Goal: Task Accomplishment & Management: Use online tool/utility

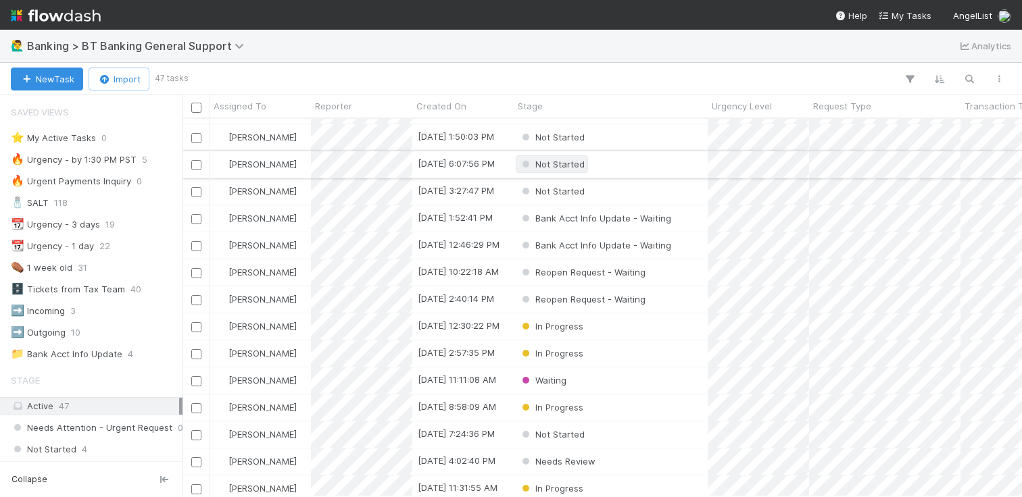
scroll to position [26, 0]
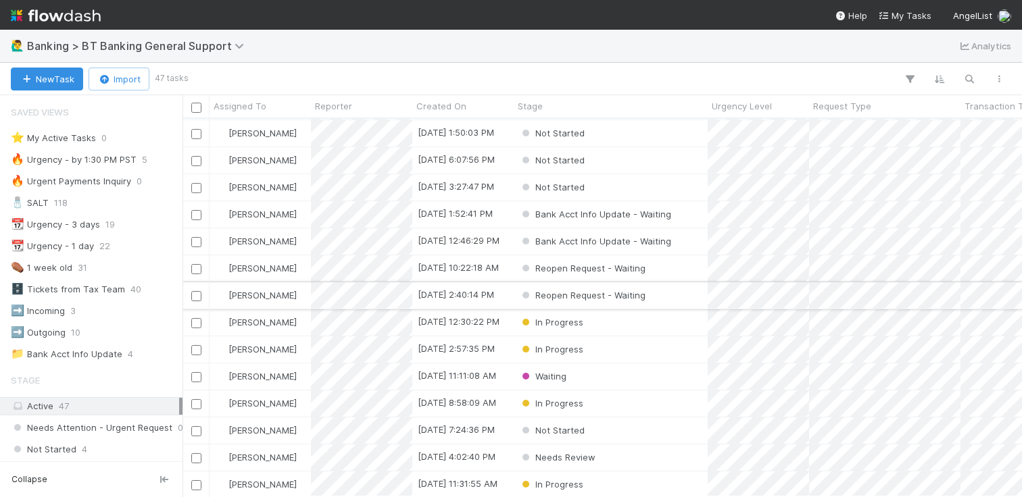
click at [681, 292] on div "Reopen Request - Waiting" at bounding box center [611, 295] width 194 height 26
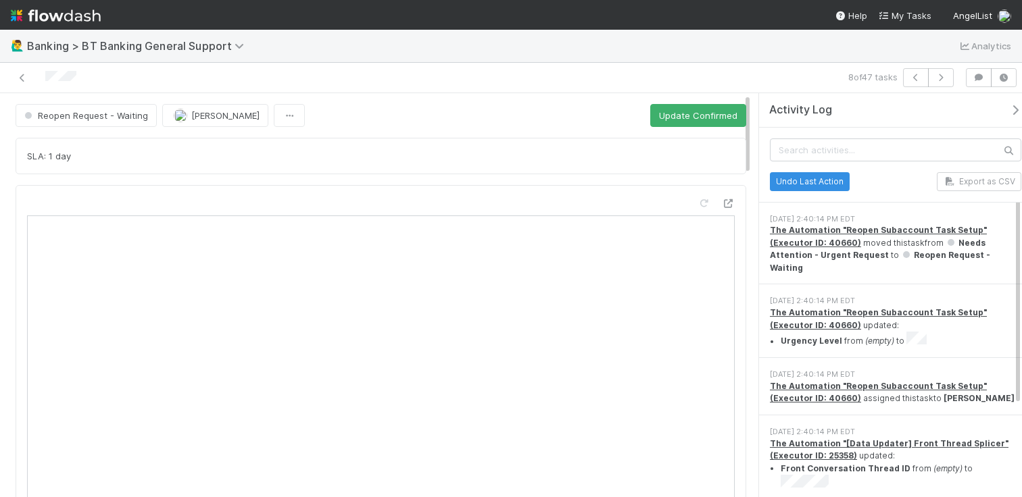
click at [296, 118] on div "Reopen Request - Waiting Grace Cunnie Update Confirmed" at bounding box center [381, 115] width 730 height 23
click at [285, 117] on button "button" at bounding box center [289, 115] width 31 height 23
click at [309, 108] on div "Duplicate Delete" at bounding box center [511, 248] width 1022 height 497
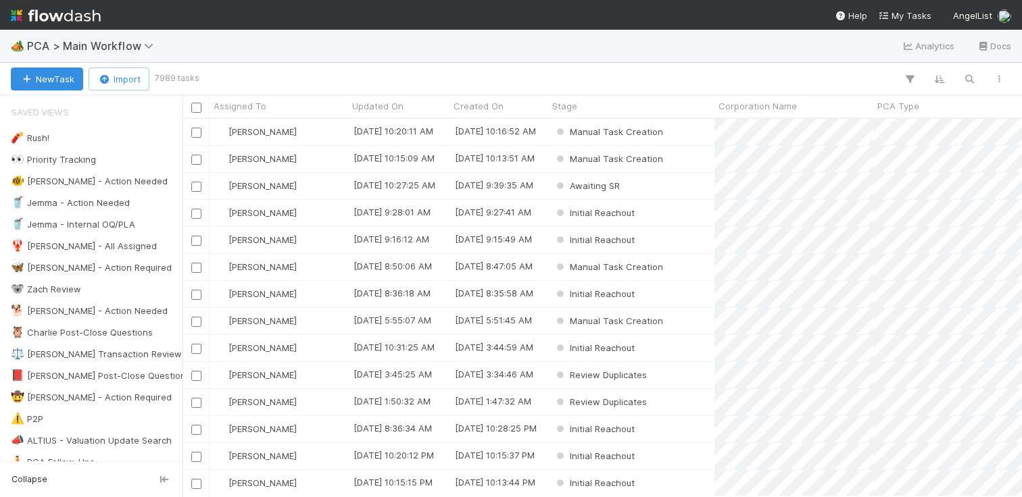
scroll to position [368, 829]
click at [971, 77] on icon "button" at bounding box center [969, 79] width 14 height 12
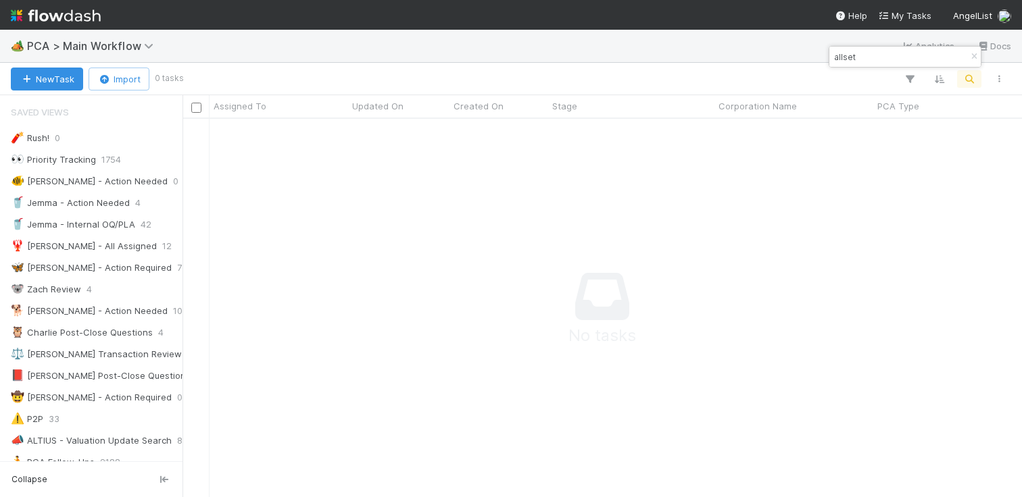
scroll to position [10, 11]
type input "allset"
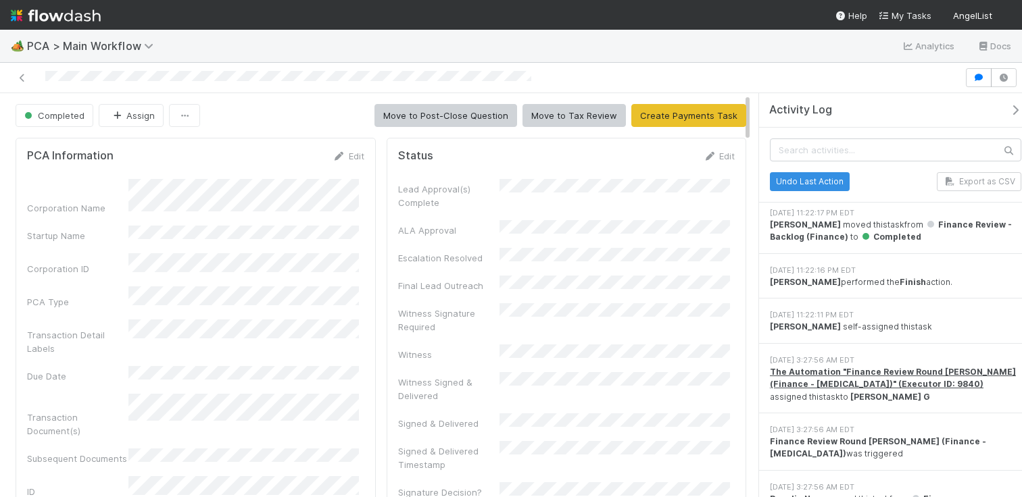
scroll to position [499, 0]
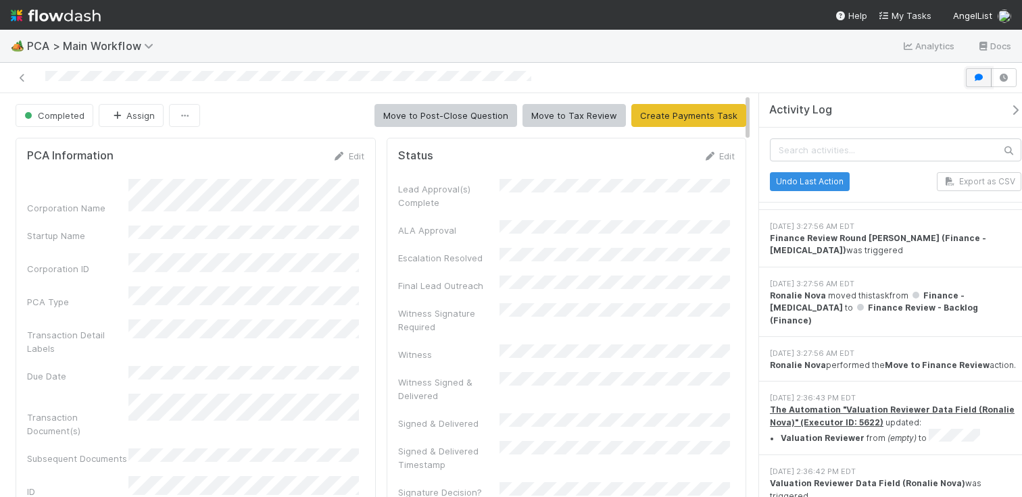
click at [974, 76] on icon "button" at bounding box center [979, 78] width 14 height 8
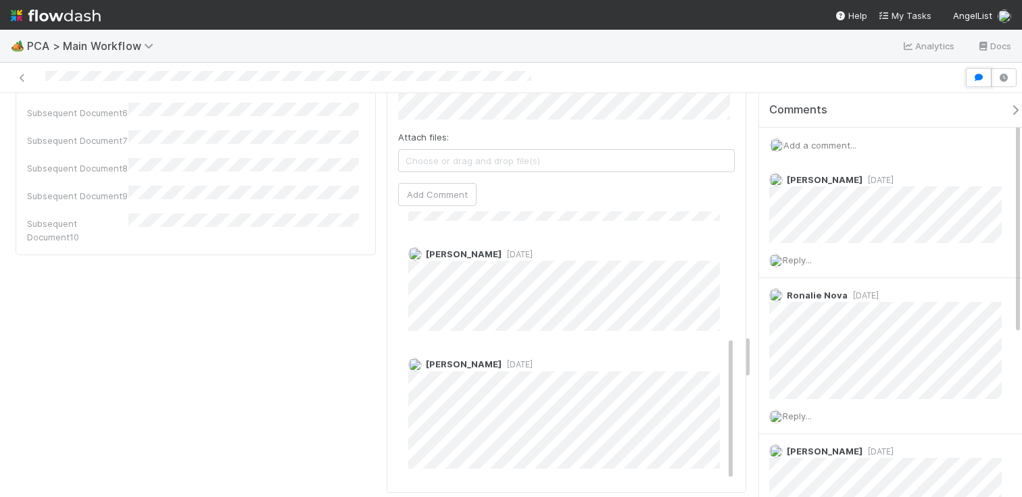
scroll to position [233, 0]
